Goal: Transaction & Acquisition: Subscribe to service/newsletter

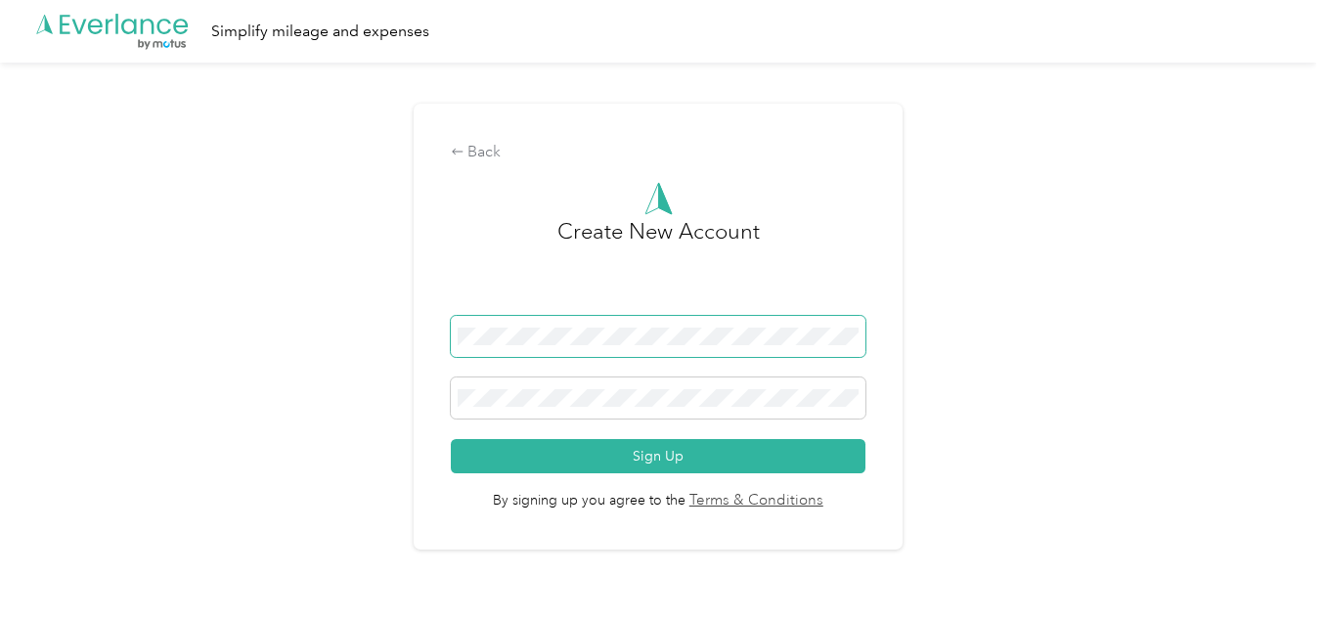
click at [541, 316] on span at bounding box center [658, 336] width 415 height 41
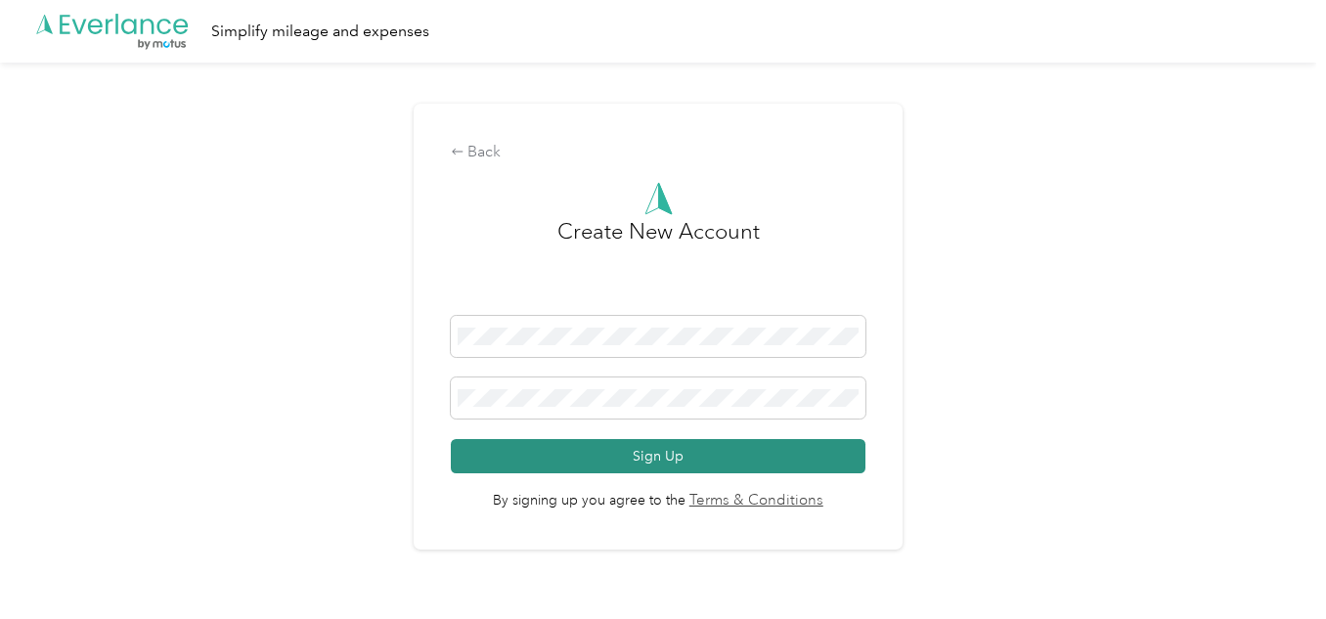
click at [693, 468] on button "Sign Up" at bounding box center [658, 456] width 415 height 34
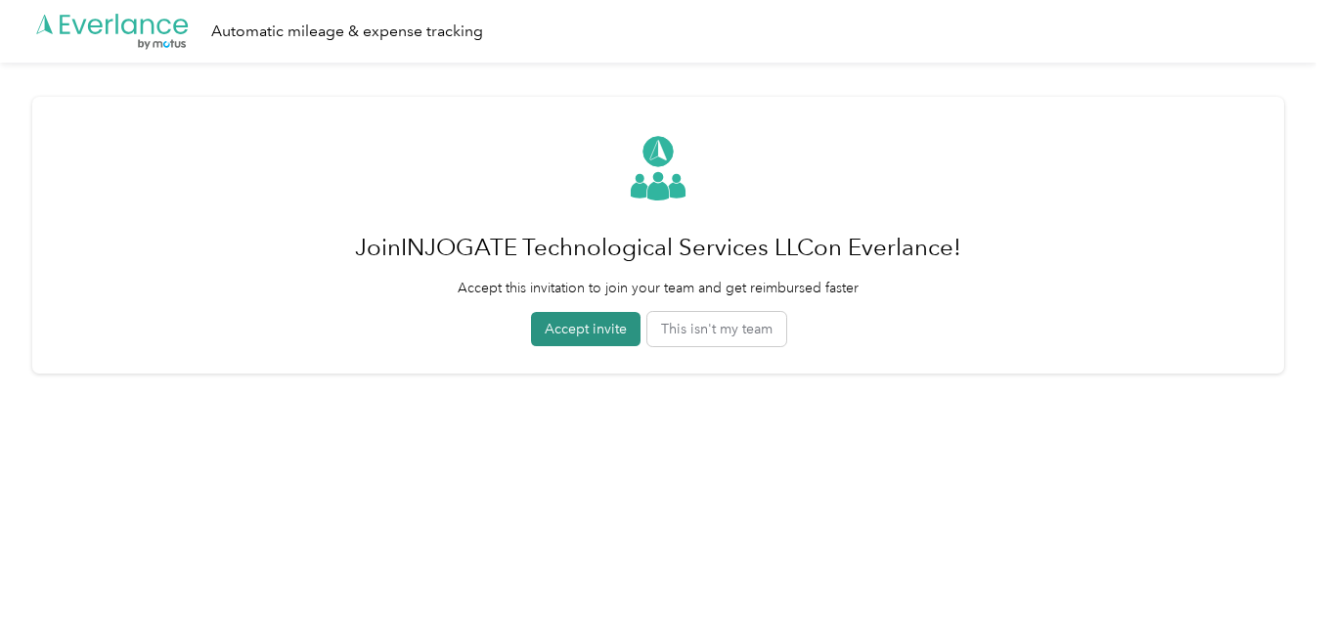
click at [593, 336] on button "Accept invite" at bounding box center [586, 329] width 110 height 34
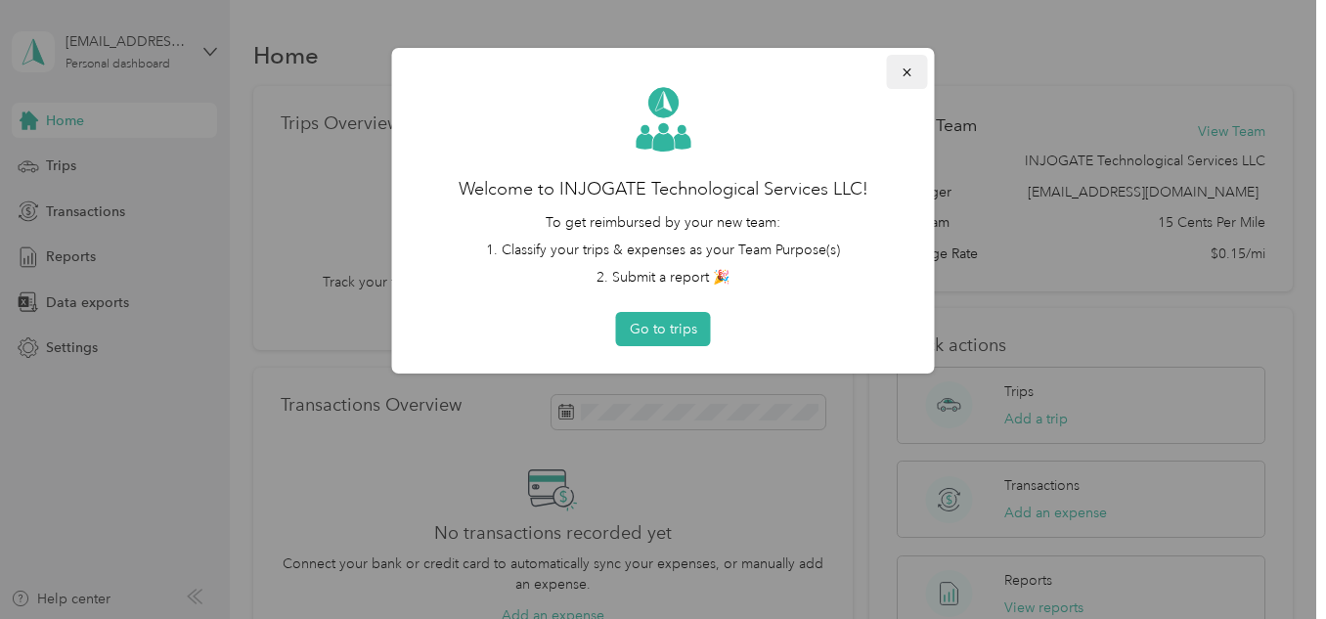
click at [911, 69] on icon "button" at bounding box center [907, 72] width 8 height 8
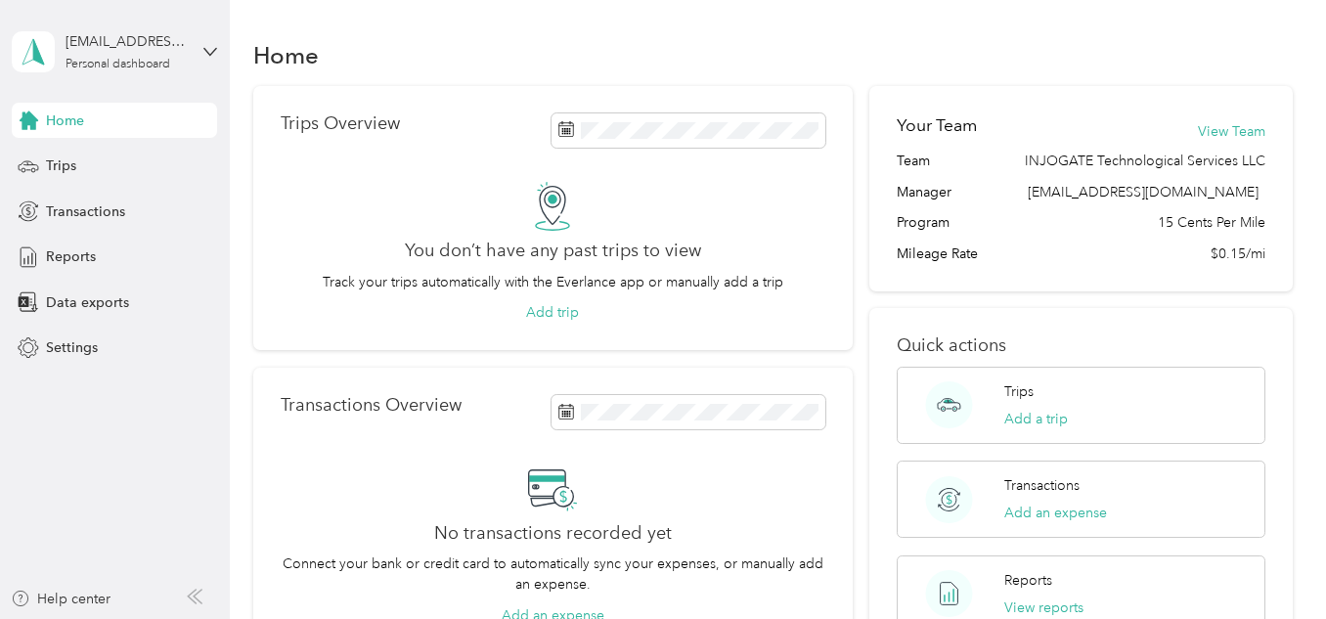
click at [63, 116] on span "Home" at bounding box center [65, 121] width 38 height 21
